Goal: Complete application form: Complete application form

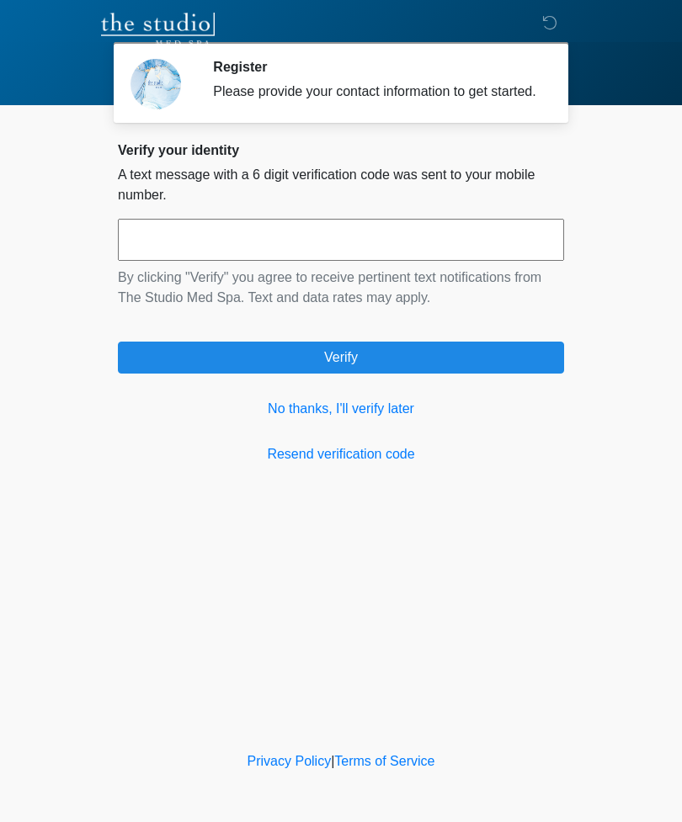
click at [390, 239] on input "text" at bounding box center [341, 240] width 446 height 42
type input "******"
click at [429, 374] on button "Verify" at bounding box center [341, 358] width 446 height 32
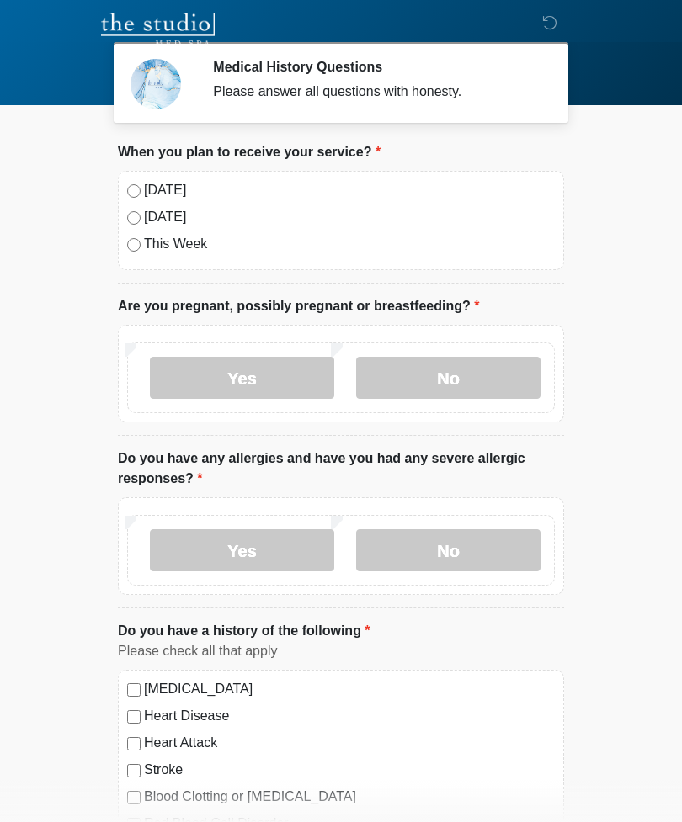
click at [427, 381] on label "No" at bounding box center [448, 378] width 184 height 42
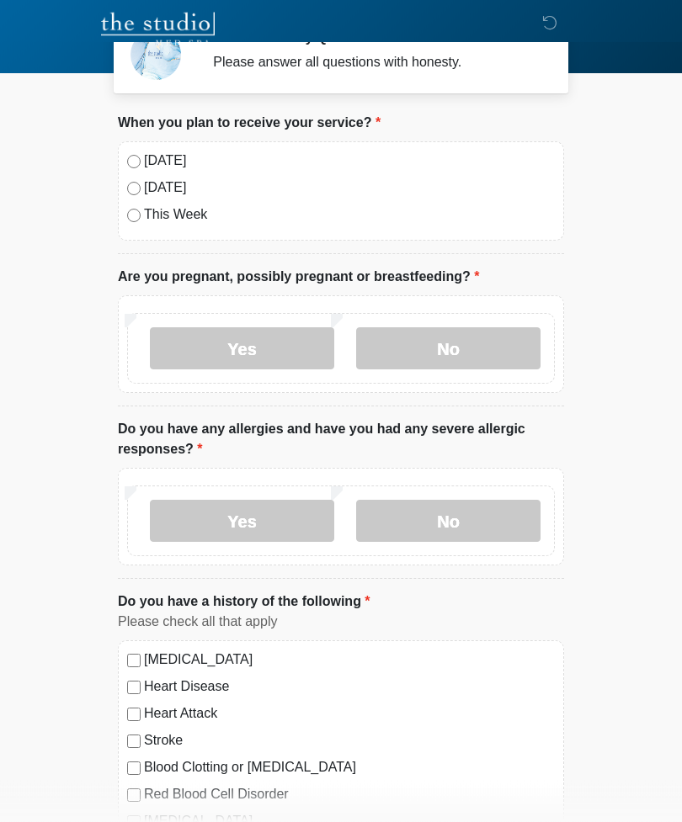
scroll to position [39, 0]
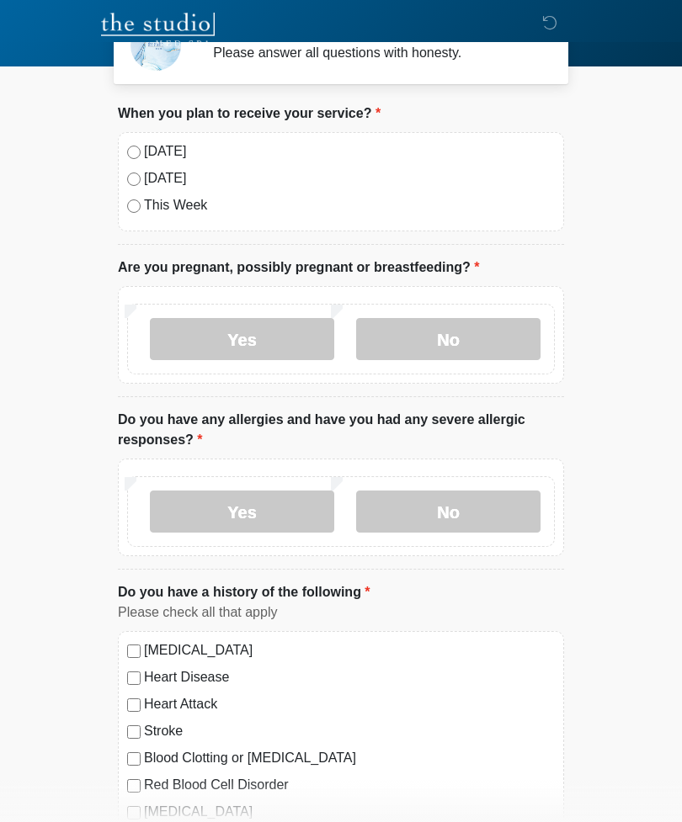
click at [405, 519] on label "No" at bounding box center [448, 512] width 184 height 42
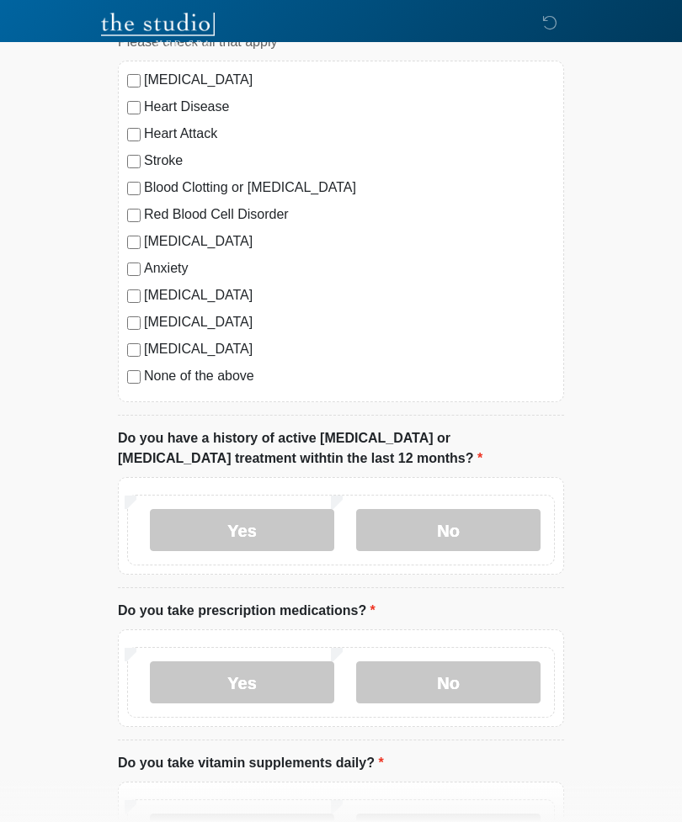
scroll to position [613, 0]
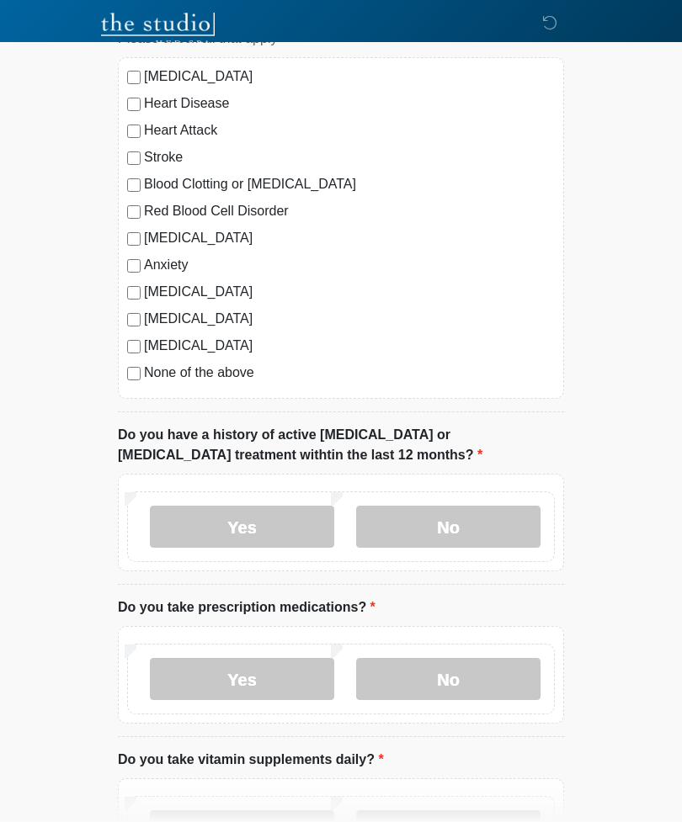
click at [150, 375] on label "None of the above" at bounding box center [349, 373] width 411 height 20
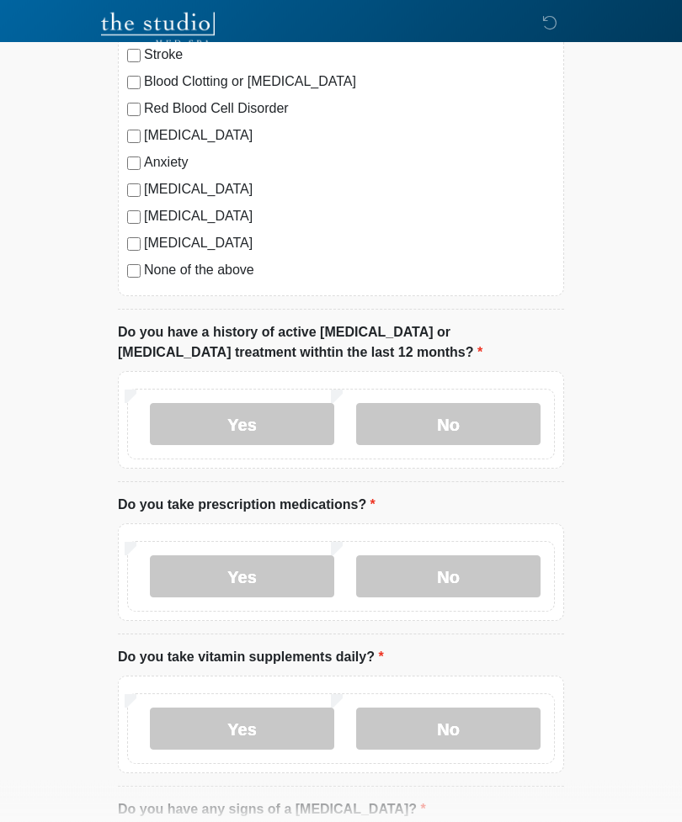
scroll to position [716, 0]
click at [439, 408] on label "No" at bounding box center [448, 424] width 184 height 42
click at [449, 580] on label "No" at bounding box center [448, 577] width 184 height 42
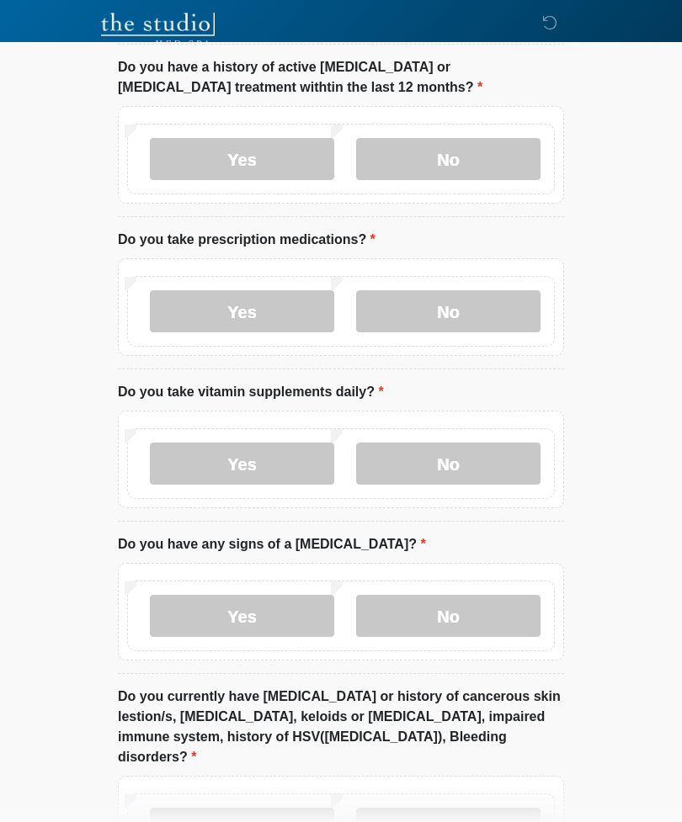
scroll to position [981, 0]
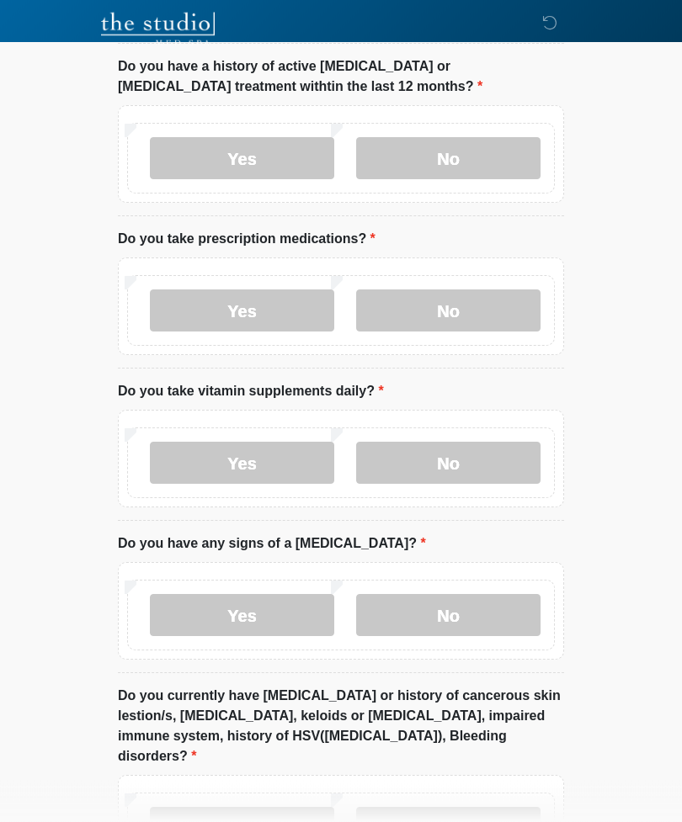
click at [450, 474] on label "No" at bounding box center [448, 464] width 184 height 42
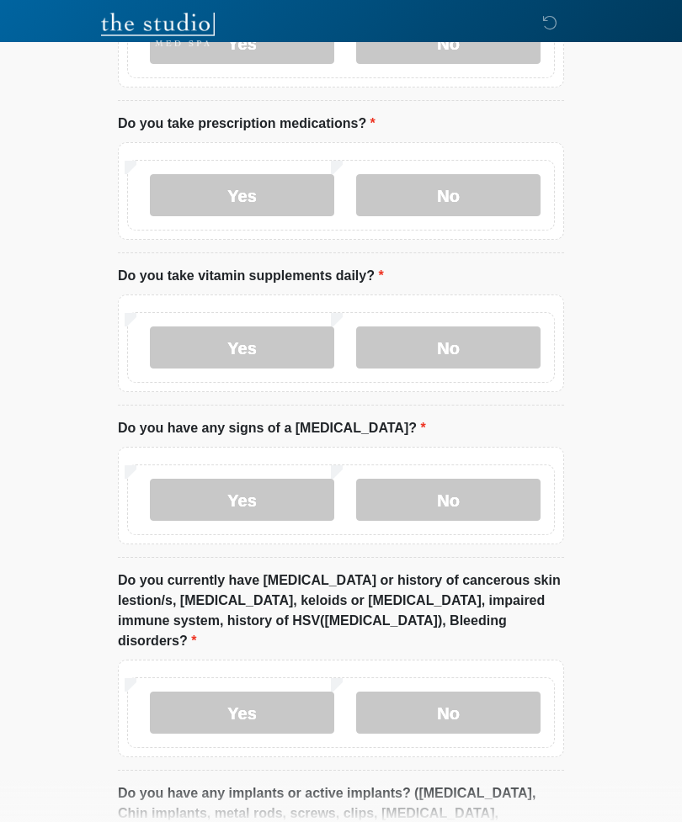
click at [471, 499] on label "No" at bounding box center [448, 500] width 184 height 42
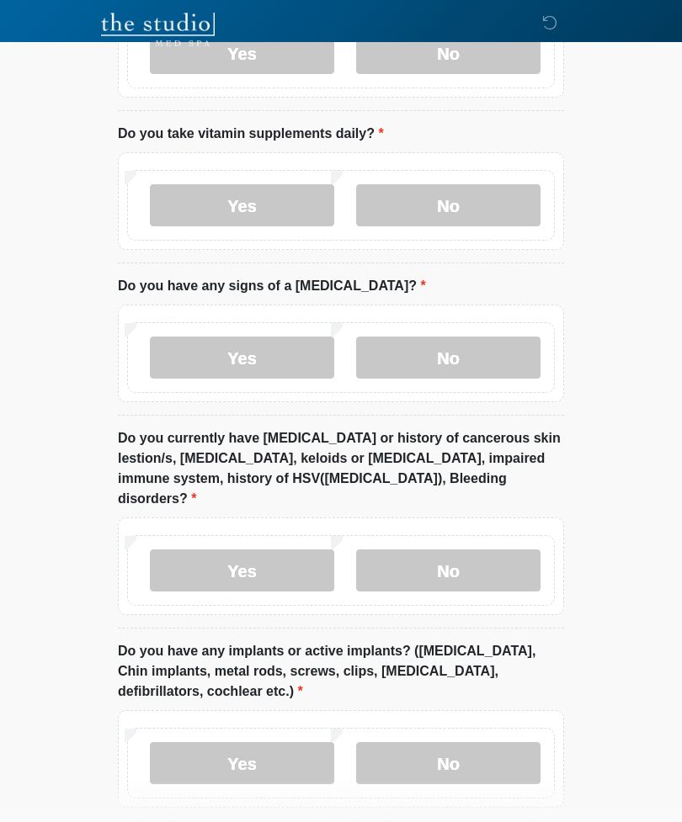
scroll to position [1245, 0]
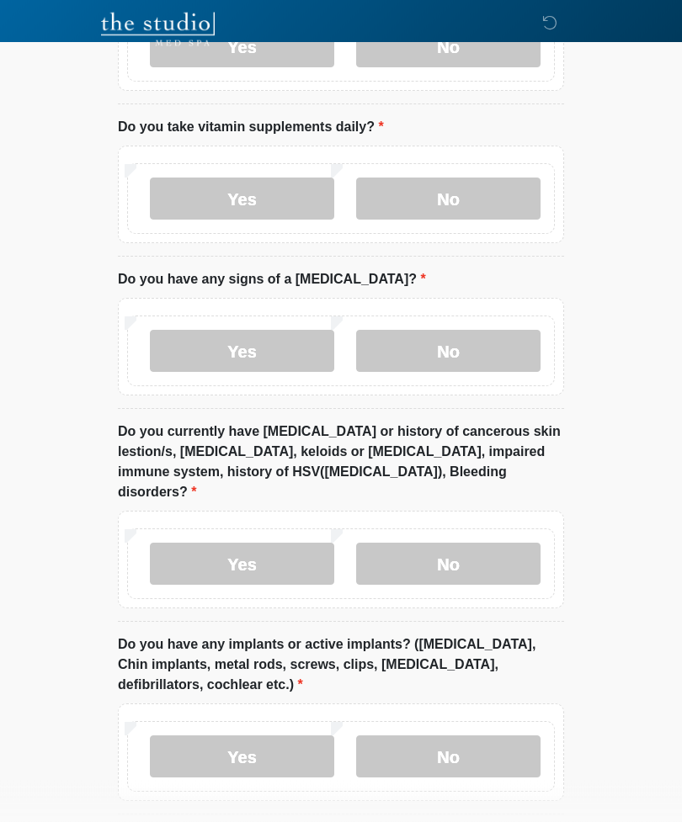
click at [489, 544] on label "No" at bounding box center [448, 565] width 184 height 42
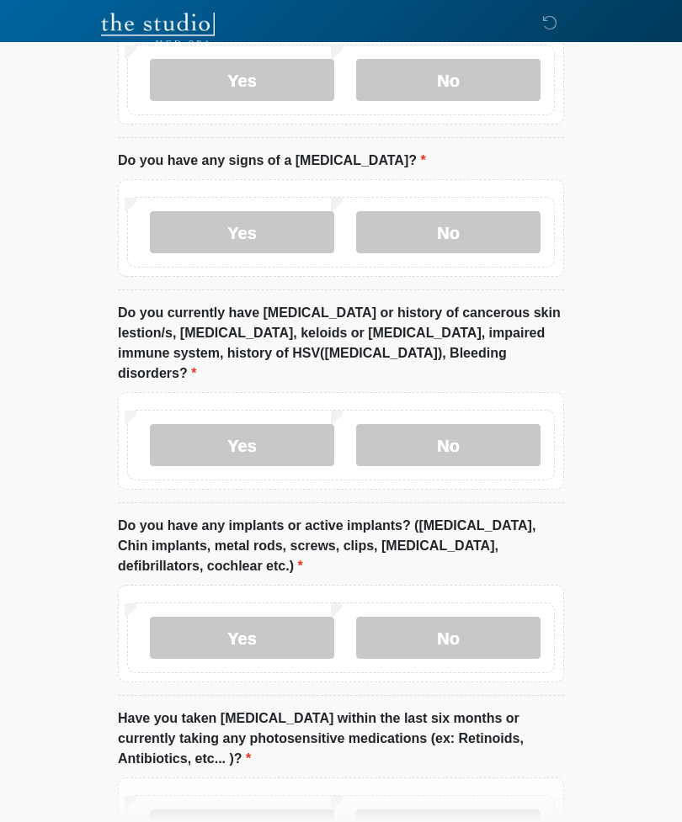
scroll to position [1489, 0]
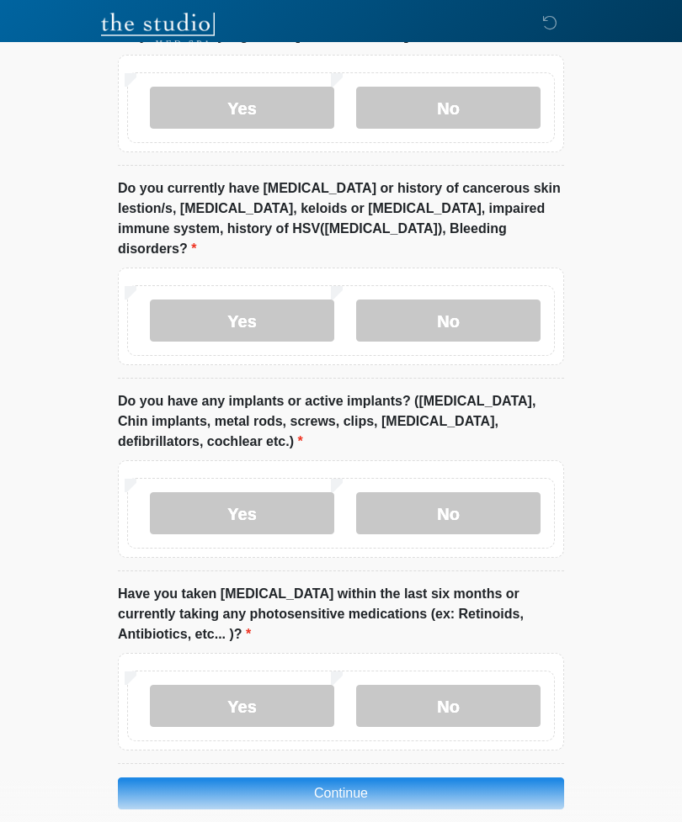
click at [508, 492] on label "No" at bounding box center [448, 513] width 184 height 42
click at [495, 685] on label "No" at bounding box center [448, 706] width 184 height 42
click at [487, 778] on button "Continue" at bounding box center [341, 794] width 446 height 32
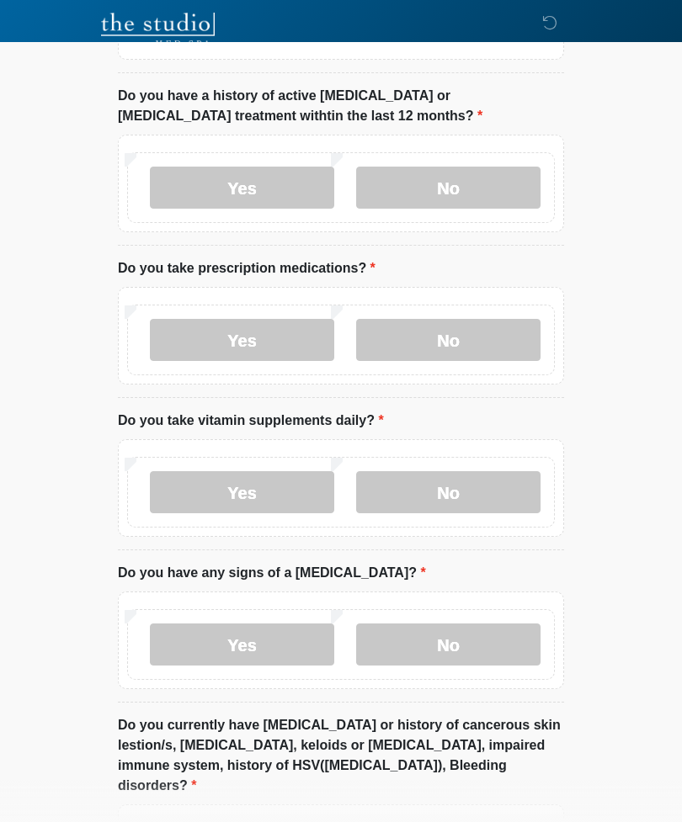
scroll to position [0, 0]
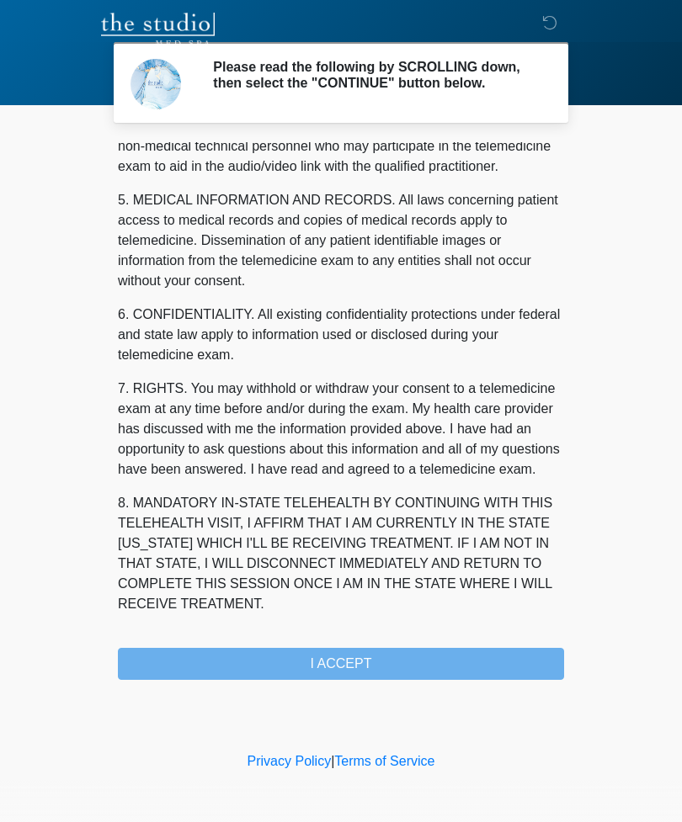
click at [438, 666] on div "1. PURPOSE. The purpose of this form is to obtain your consent for a telemedici…" at bounding box center [341, 411] width 446 height 538
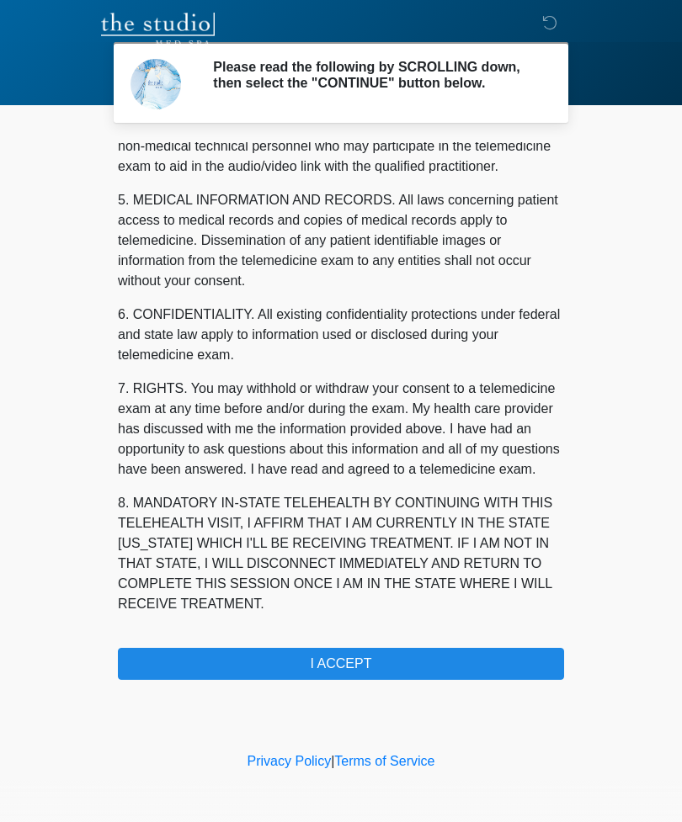
click at [437, 666] on button "I ACCEPT" at bounding box center [341, 664] width 446 height 32
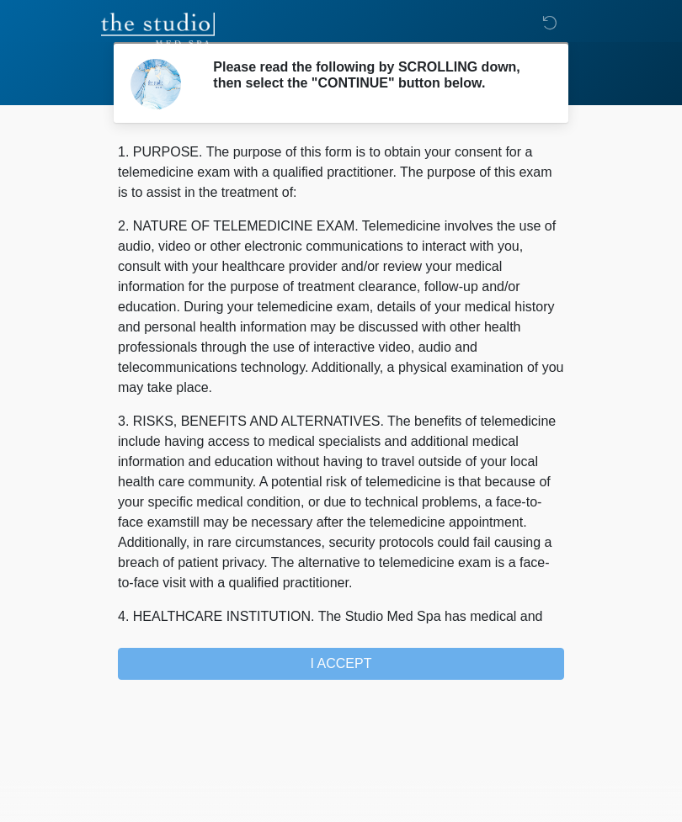
click at [423, 688] on div "Good Faith Exam This is the beginning of your virtual Good Faith Exam. This ste…" at bounding box center [340, 501] width 471 height 718
click at [423, 688] on div "‎ ‎ Please read the following by SCROLLING down, then select the "CONTINUE" but…" at bounding box center [340, 439] width 505 height 844
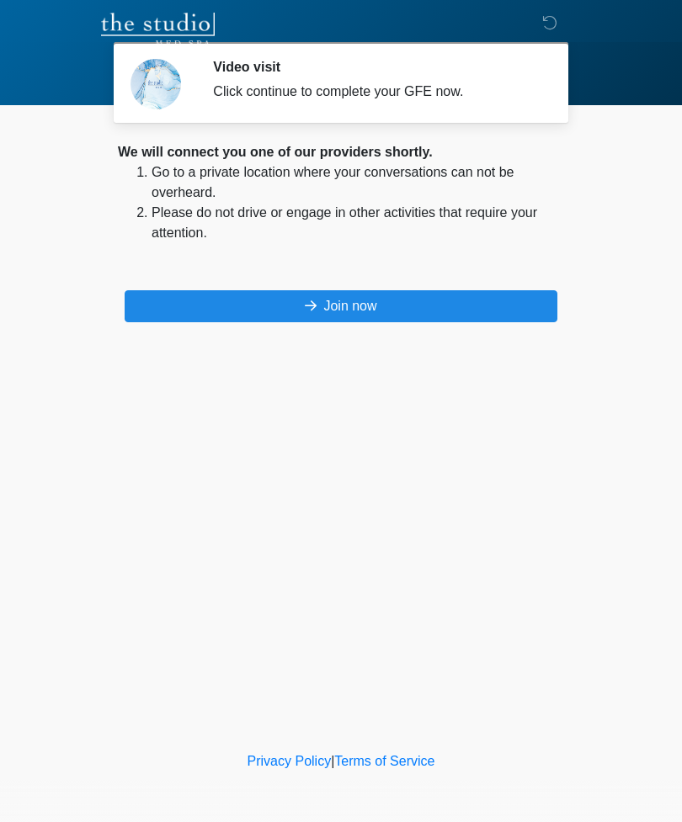
click at [417, 307] on button "Join now" at bounding box center [341, 306] width 433 height 32
